Goal: Check status

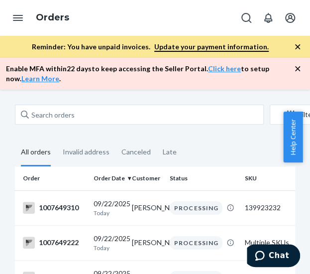
scroll to position [89, 0]
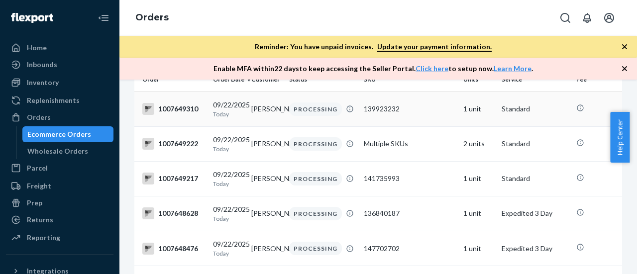
click at [289, 109] on div "PROCESSING" at bounding box center [315, 108] width 53 height 13
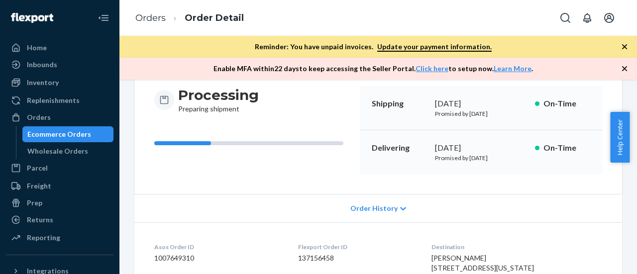
scroll to position [99, 0]
click at [309, 209] on icon at bounding box center [403, 208] width 6 height 7
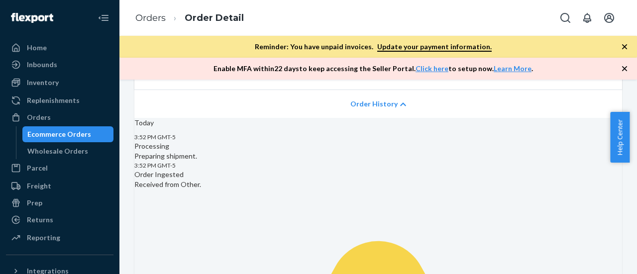
scroll to position [199, 0]
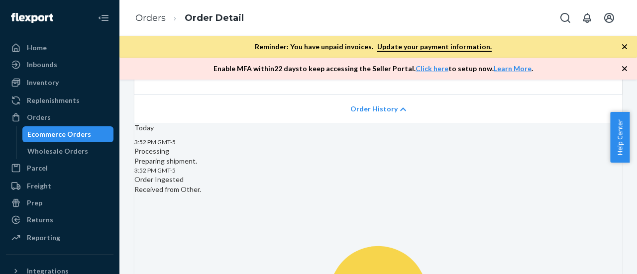
click at [309, 110] on span "Order History" at bounding box center [373, 109] width 47 height 10
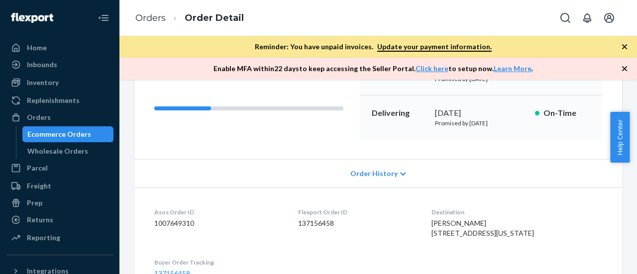
scroll to position [0, 0]
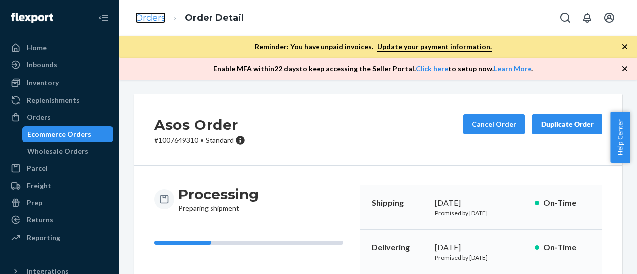
click at [152, 19] on link "Orders" at bounding box center [150, 17] width 30 height 11
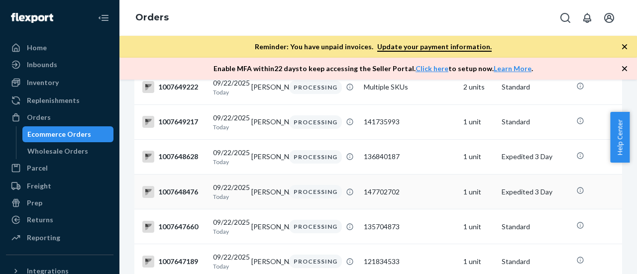
scroll to position [50, 0]
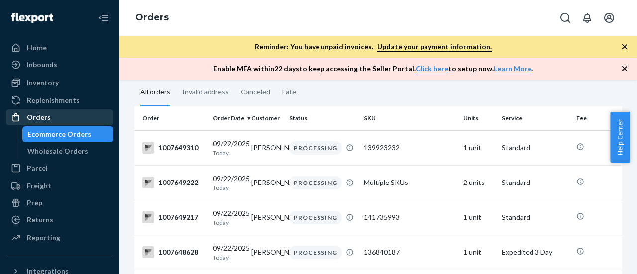
click at [31, 121] on div "Orders" at bounding box center [39, 117] width 24 height 10
click at [42, 116] on div "Orders" at bounding box center [39, 117] width 24 height 10
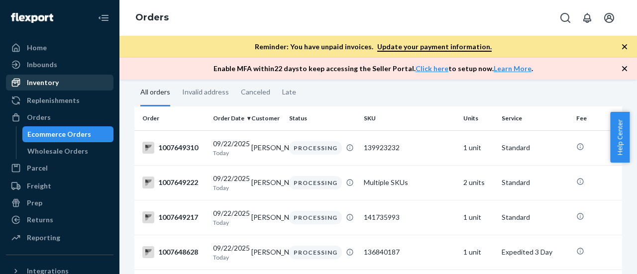
click at [47, 84] on div "Inventory" at bounding box center [43, 83] width 32 height 10
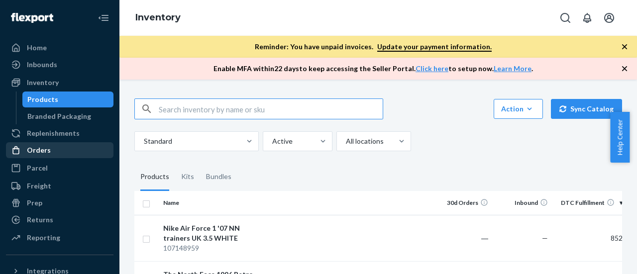
click at [49, 152] on div "Orders" at bounding box center [59, 150] width 105 height 14
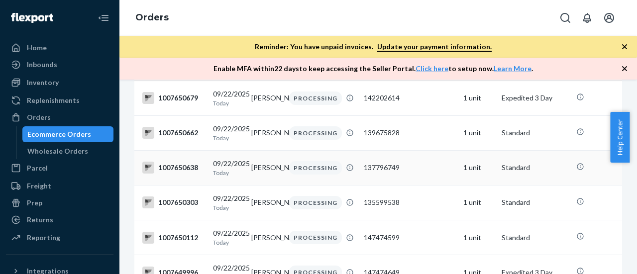
scroll to position [50, 0]
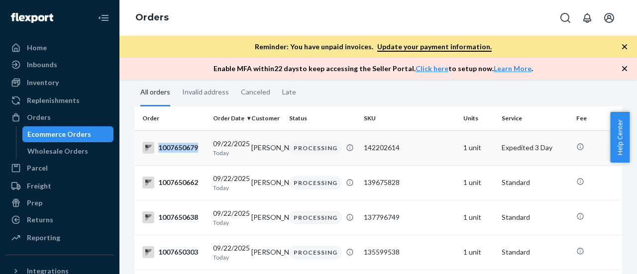
click at [201, 155] on td "1007650679" at bounding box center [171, 147] width 75 height 35
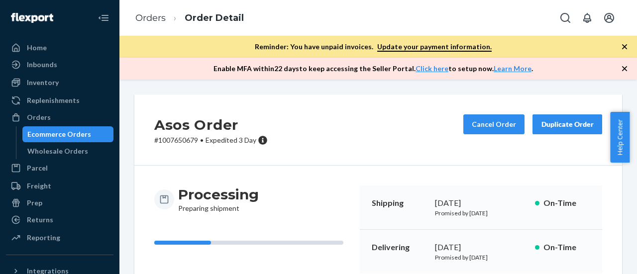
click at [175, 138] on p "# 1007650679 • Expedited 3 Day" at bounding box center [210, 140] width 113 height 10
drag, startPoint x: 175, startPoint y: 138, endPoint x: 183, endPoint y: 140, distance: 8.7
click at [175, 139] on p "# 1007650679 • Expedited 3 Day" at bounding box center [210, 140] width 113 height 10
copy p "1007650679"
